Goal: Task Accomplishment & Management: Use online tool/utility

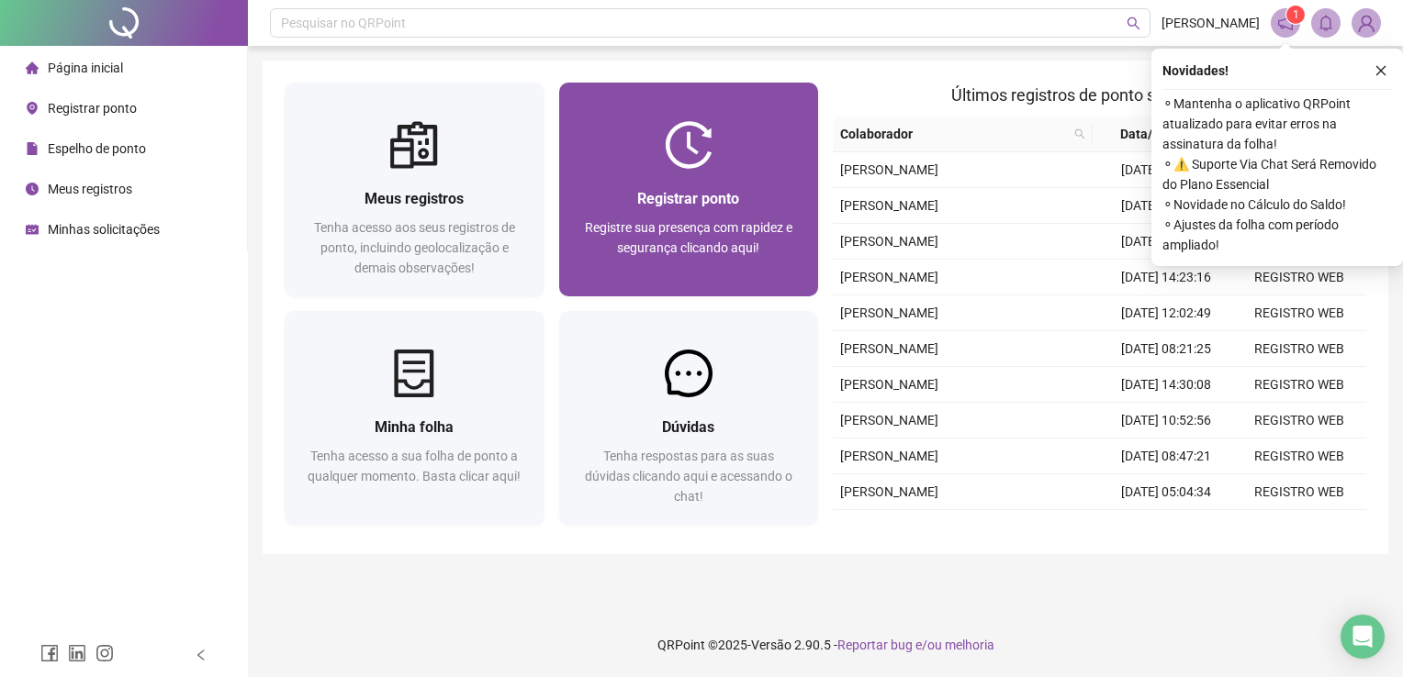
click at [731, 158] on div at bounding box center [689, 145] width 260 height 48
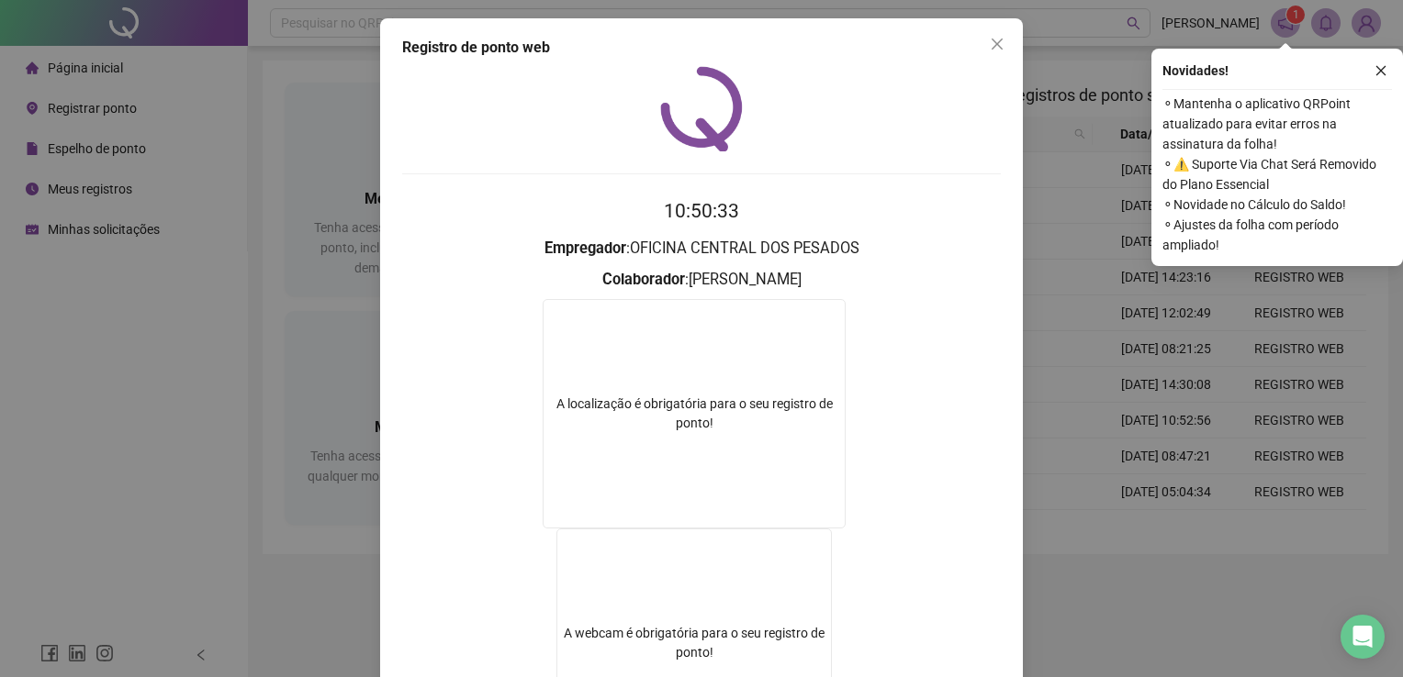
click at [1082, 604] on div "Registro de ponto web 10:50:33 Empregador : OFICINA CENTRAL DOS PESADOS Colabor…" at bounding box center [701, 338] width 1403 height 677
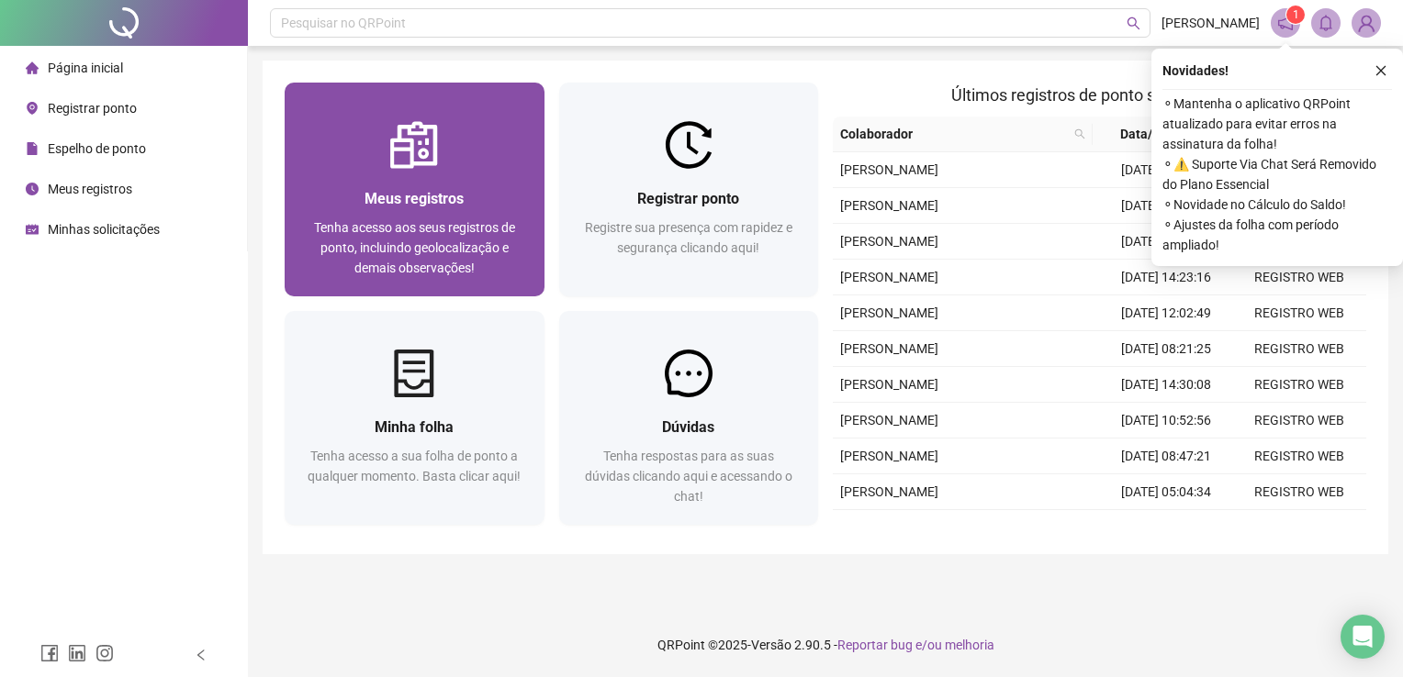
click at [527, 132] on div at bounding box center [415, 145] width 260 height 48
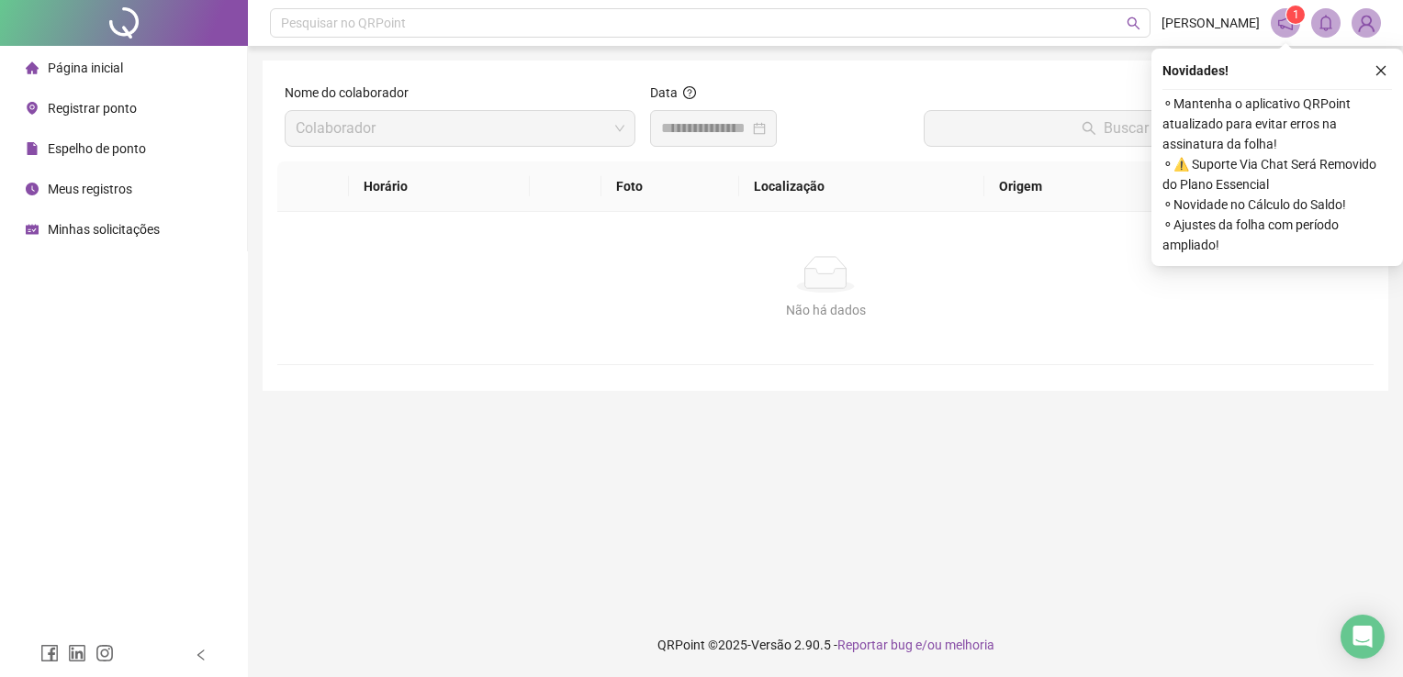
click at [691, 147] on div "Data" at bounding box center [780, 122] width 274 height 79
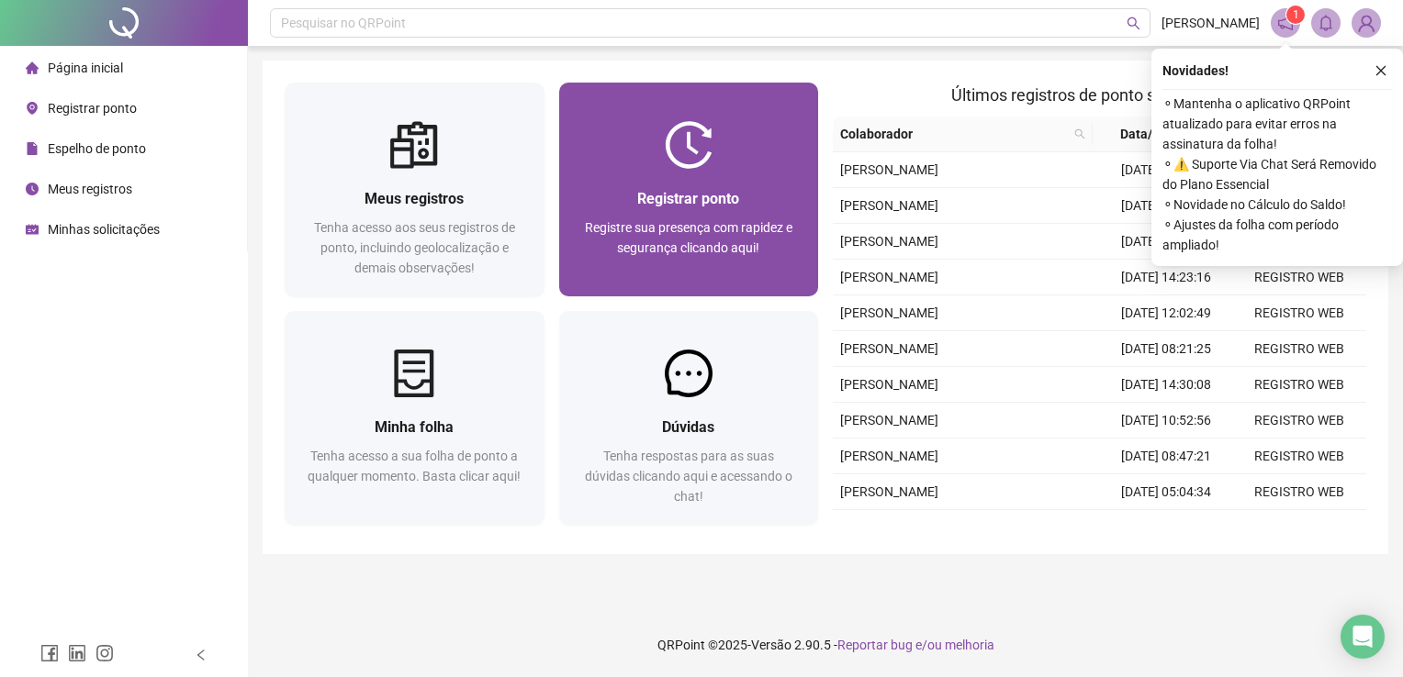
click at [660, 158] on div at bounding box center [689, 145] width 260 height 48
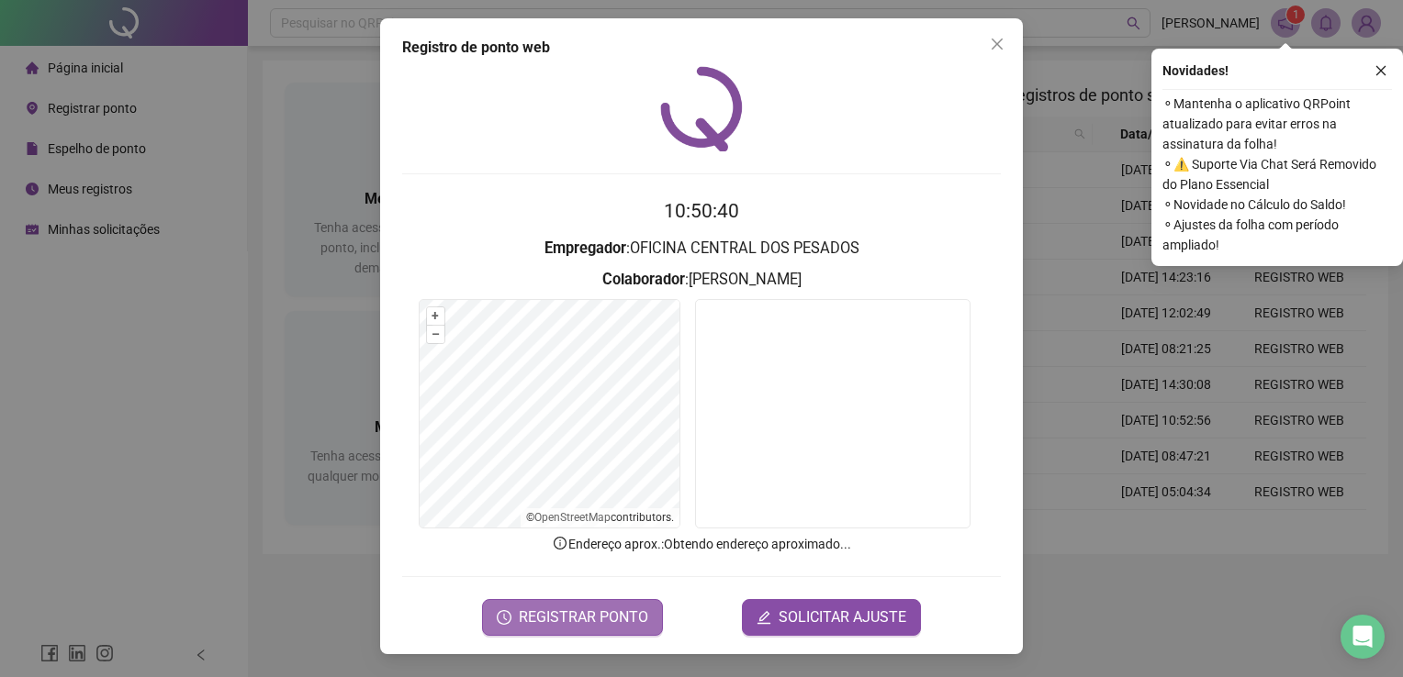
click at [619, 615] on span "REGISTRAR PONTO" at bounding box center [583, 618] width 129 height 22
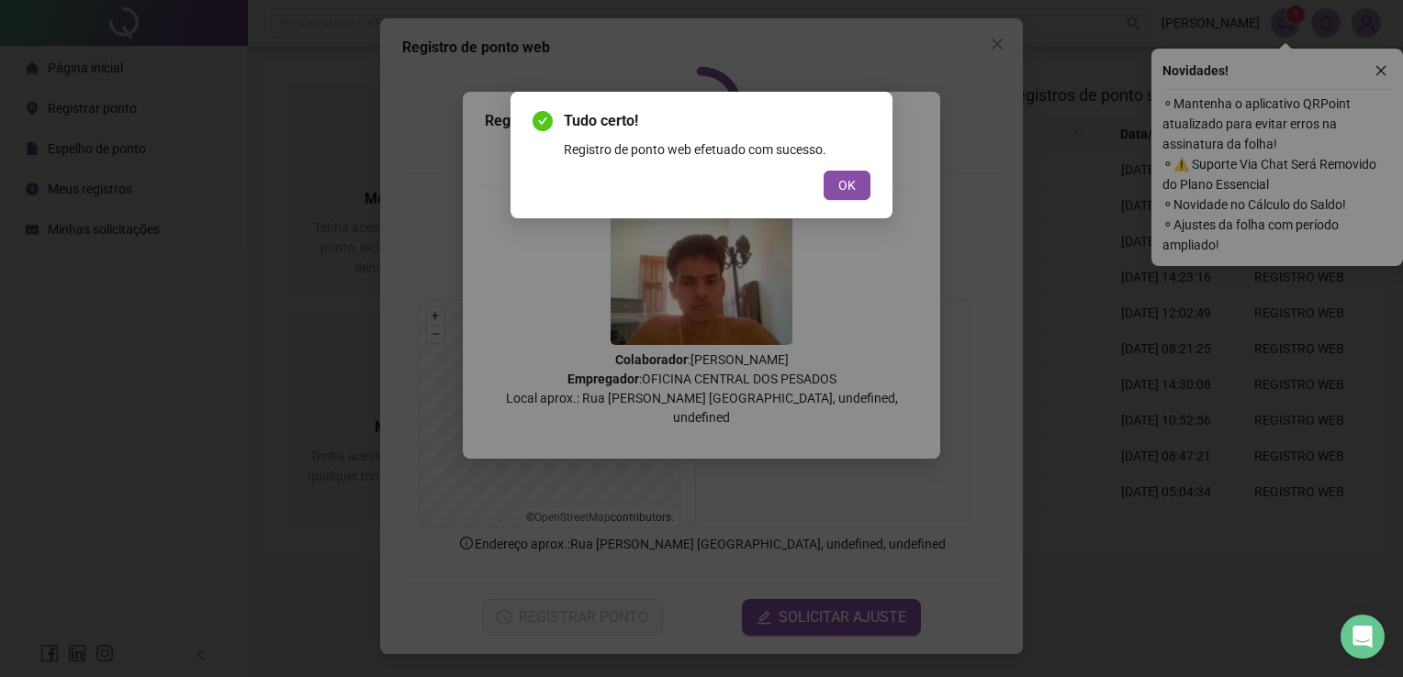
click at [856, 186] on button "OK" at bounding box center [846, 185] width 47 height 29
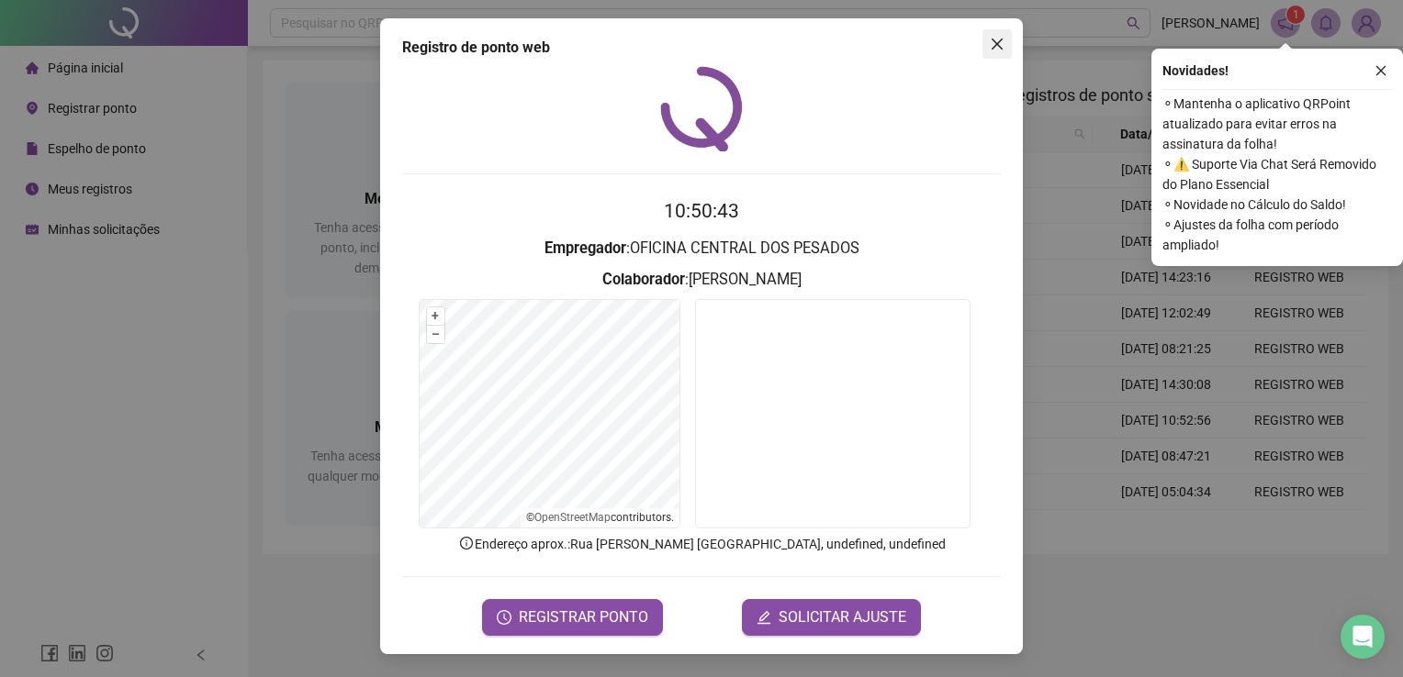
click at [991, 52] on button "Close" at bounding box center [996, 43] width 29 height 29
